Goal: Transaction & Acquisition: Purchase product/service

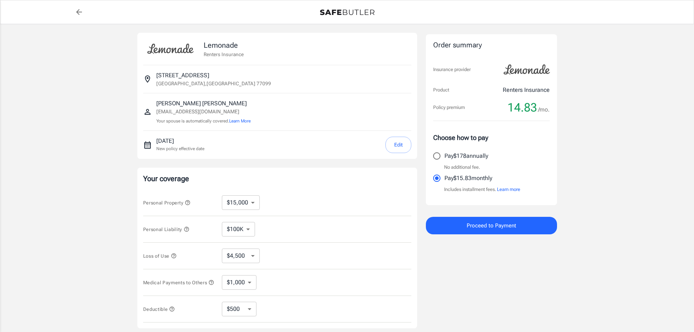
select select "15000"
select select "500"
drag, startPoint x: 508, startPoint y: 109, endPoint x: 545, endPoint y: 109, distance: 36.8
click at [545, 109] on div "Policy premium 14.83 /mo." at bounding box center [491, 107] width 117 height 15
click at [591, 133] on div "Lemonade Renters Insurance [STREET_ADDRESS] [PERSON_NAME] [EMAIL_ADDRESS][DOMAI…" at bounding box center [347, 218] width 694 height 388
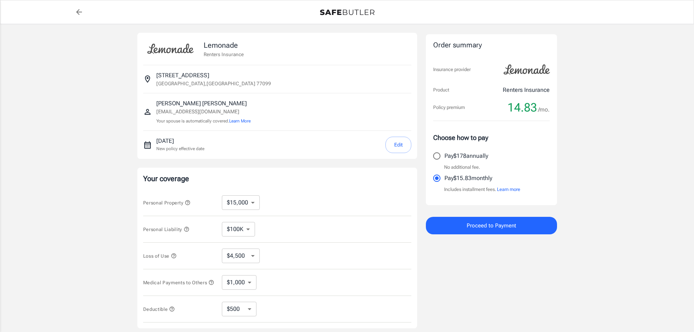
select select "15000"
select select "500"
